Goal: Find contact information: Find contact information

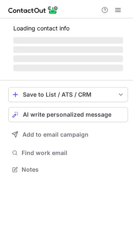
scroll to position [169, 133]
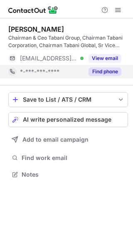
click at [96, 69] on button "Find phone" at bounding box center [105, 72] width 33 height 8
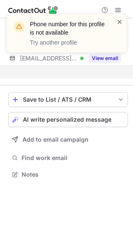
scroll to position [155, 133]
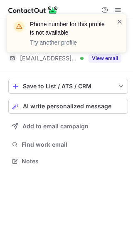
click at [120, 20] on span at bounding box center [120, 22] width 7 height 8
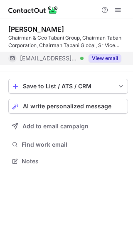
click at [103, 57] on button "View email" at bounding box center [105, 58] width 33 height 8
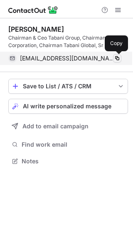
click at [118, 60] on span at bounding box center [117, 58] width 7 height 7
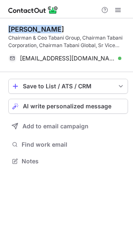
scroll to position [155, 133]
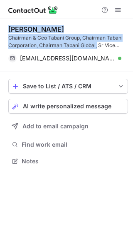
drag, startPoint x: 10, startPoint y: 29, endPoint x: 97, endPoint y: 46, distance: 89.2
click at [97, 46] on div "[PERSON_NAME] Chairman & Ceo Tabani Group, Chairman Tabani Corporation, Chairma…" at bounding box center [68, 37] width 120 height 24
copy div "[PERSON_NAME] Chairman & Ceo Tabani Group, Chairman Tabani Corporation, Chairma…"
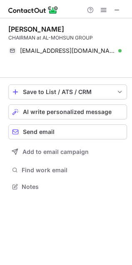
scroll to position [4, 4]
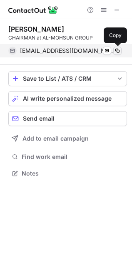
click at [118, 50] on span at bounding box center [117, 51] width 7 height 7
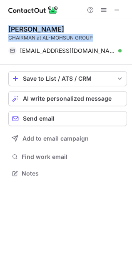
drag, startPoint x: 8, startPoint y: 28, endPoint x: 107, endPoint y: 38, distance: 98.9
click at [107, 38] on div "[PERSON_NAME] CHAIRMAN at AL-MOHSUN GROUP" at bounding box center [67, 33] width 119 height 17
copy div "[PERSON_NAME] CHAIRMAN at AL-MOHSUN GROUP"
click at [116, 11] on span at bounding box center [117, 10] width 7 height 7
